Goal: Check status

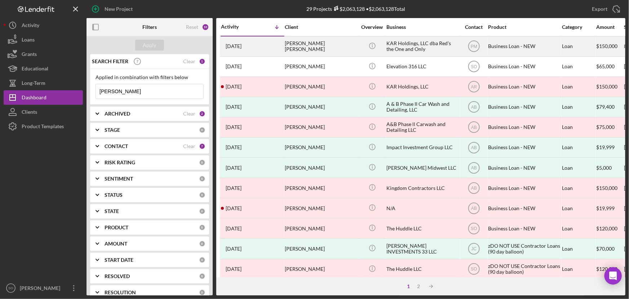
click at [321, 44] on div "[PERSON_NAME] [PERSON_NAME]" at bounding box center [321, 46] width 72 height 19
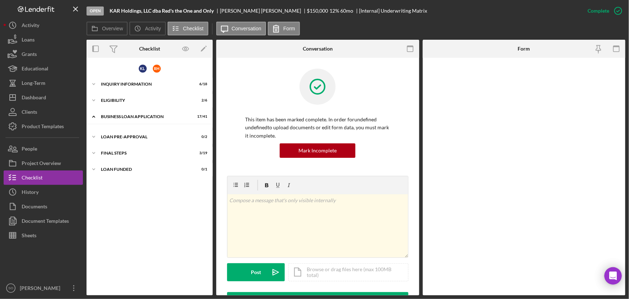
scroll to position [472, 0]
